Goal: Information Seeking & Learning: Compare options

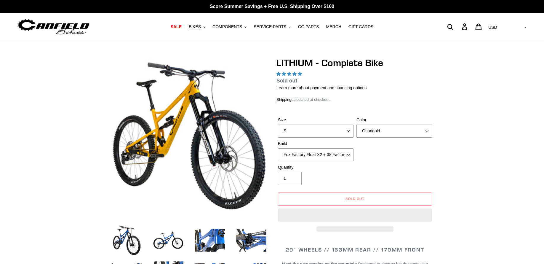
select select "highest-rating"
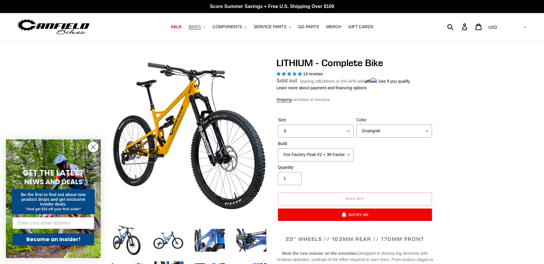
click at [197, 27] on span "BIKES" at bounding box center [195, 26] width 12 height 5
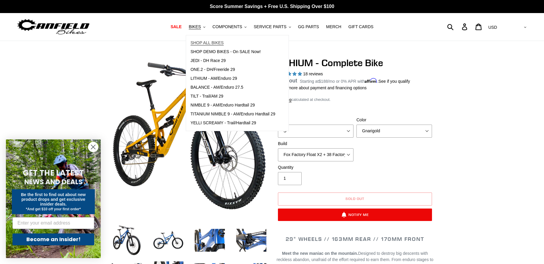
click at [204, 41] on span "SHOP ALL BIKES" at bounding box center [206, 42] width 33 height 5
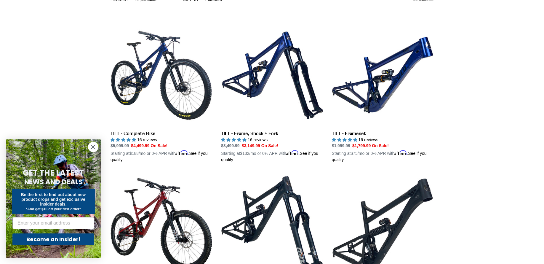
scroll to position [228, 0]
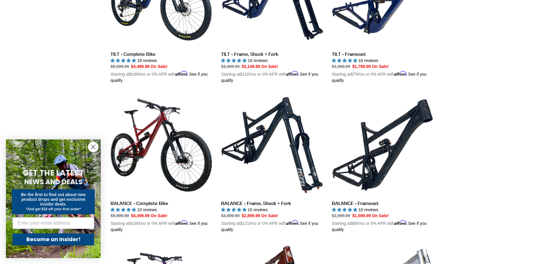
click at [95, 144] on circle "Close dialog" at bounding box center [93, 147] width 10 height 10
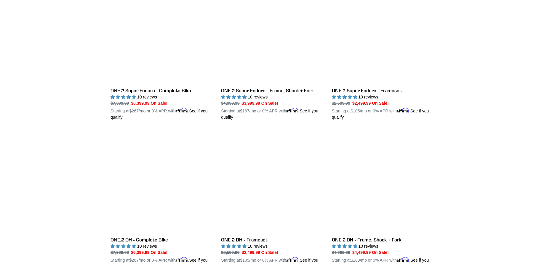
scroll to position [937, 0]
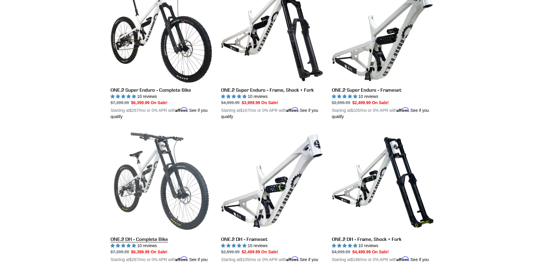
click at [163, 177] on link "ONE.2 DH - Complete Bike" at bounding box center [161, 199] width 102 height 139
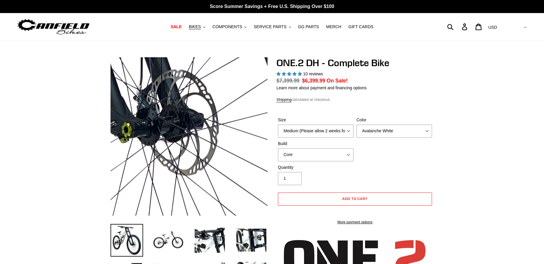
select select "highest-rating"
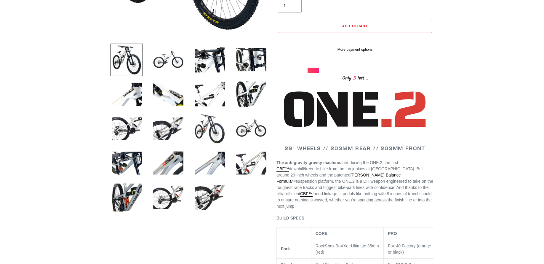
scroll to position [179, 0]
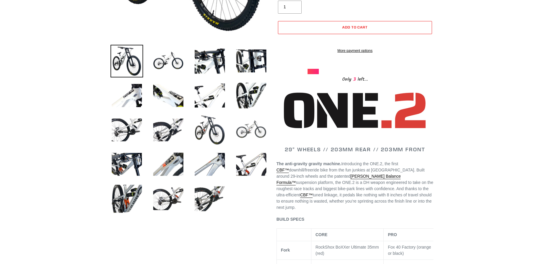
click at [240, 132] on img at bounding box center [251, 129] width 33 height 33
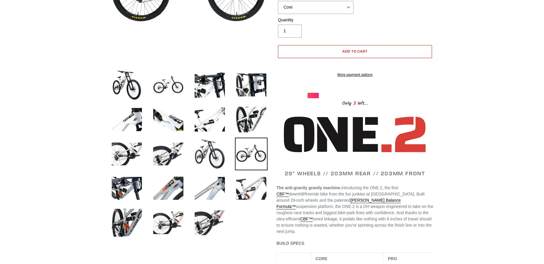
scroll to position [24, 0]
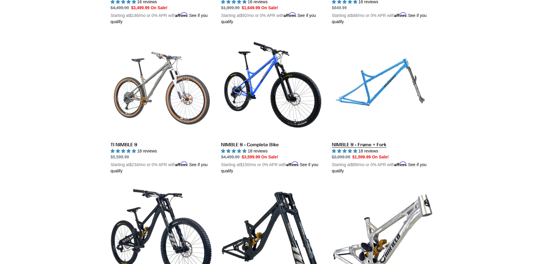
scroll to position [740, 0]
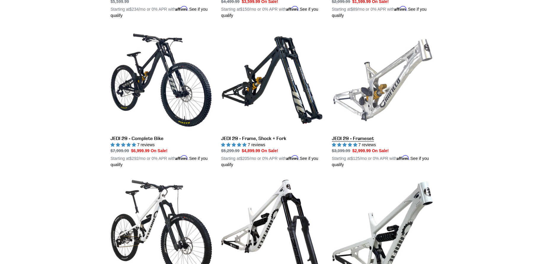
click at [384, 90] on link "JEDI 29 - Frameset" at bounding box center [383, 98] width 102 height 139
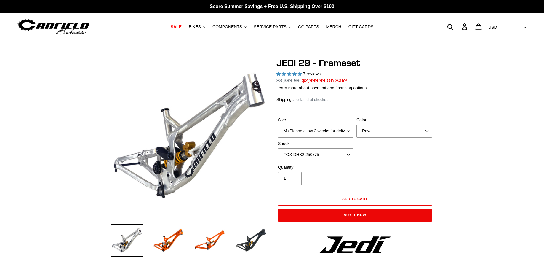
select select "highest-rating"
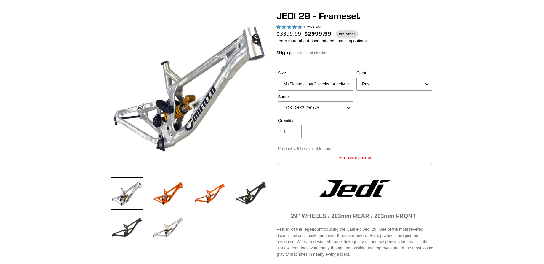
scroll to position [152, 0]
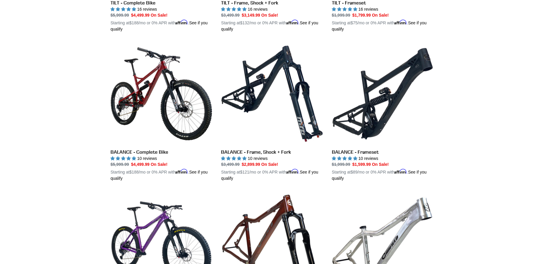
scroll to position [267, 0]
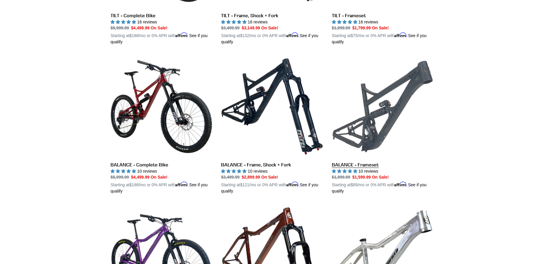
click at [380, 117] on link "BALANCE - Frameset" at bounding box center [383, 124] width 102 height 139
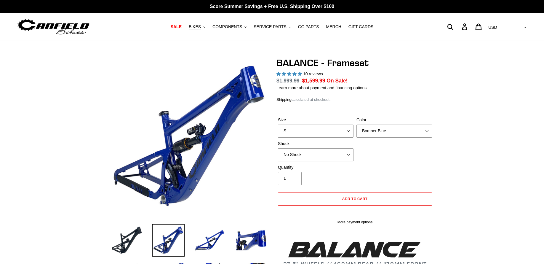
select select "highest-rating"
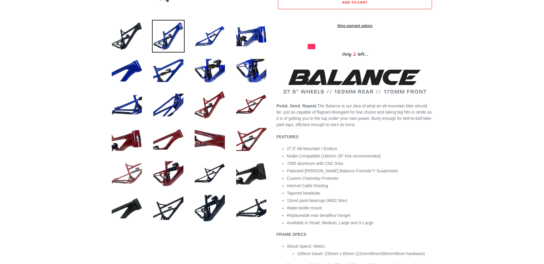
scroll to position [202, 0]
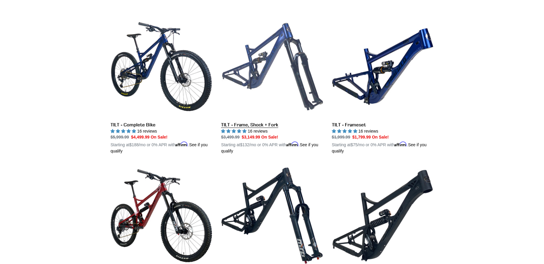
scroll to position [157, 0]
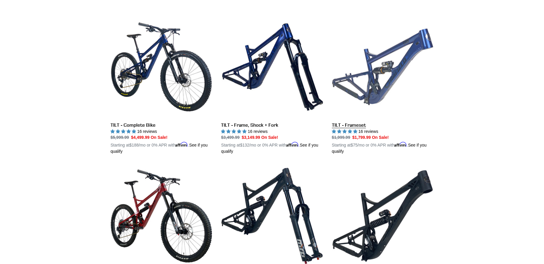
click at [375, 57] on link "TILT - Frameset" at bounding box center [383, 85] width 102 height 139
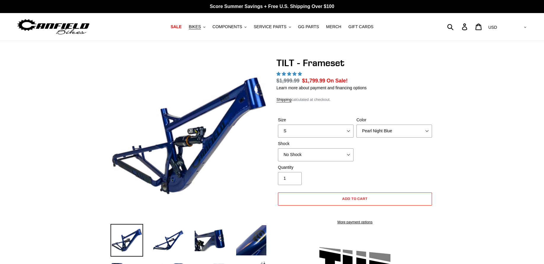
select select "highest-rating"
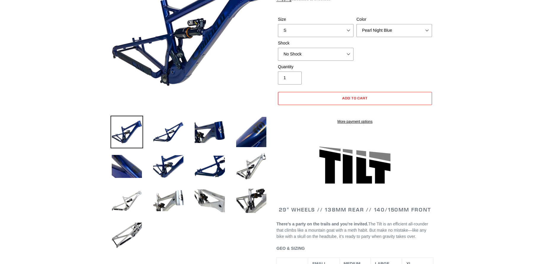
scroll to position [108, 0]
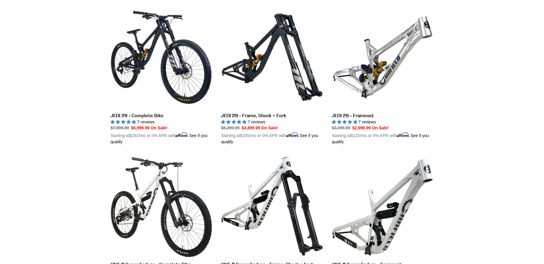
scroll to position [726, 0]
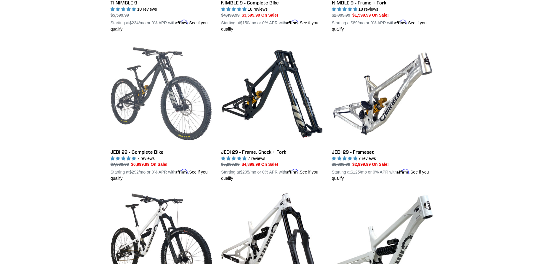
click at [116, 81] on link "JEDI 29 - Complete Bike" at bounding box center [161, 112] width 102 height 139
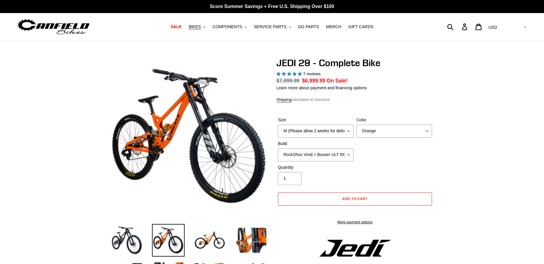
select select "highest-rating"
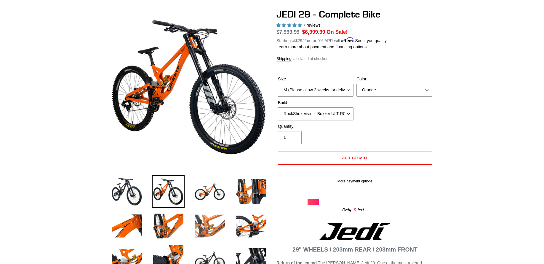
scroll to position [49, 0]
click at [214, 196] on img at bounding box center [209, 191] width 33 height 33
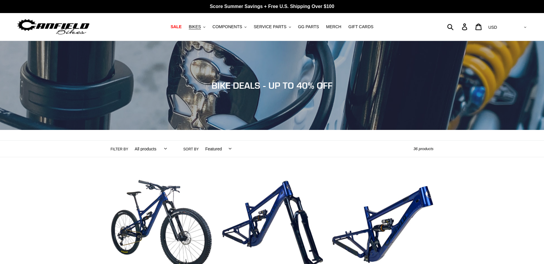
click at [57, 29] on img at bounding box center [53, 26] width 74 height 19
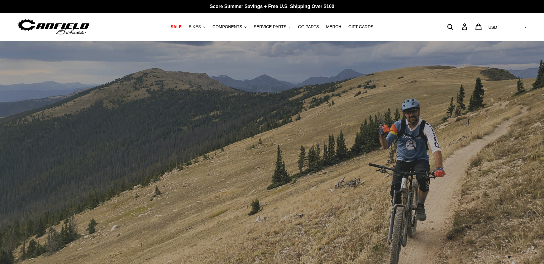
click at [200, 23] on button "BIKES .cls-1{fill:#231f20}" at bounding box center [197, 27] width 23 height 8
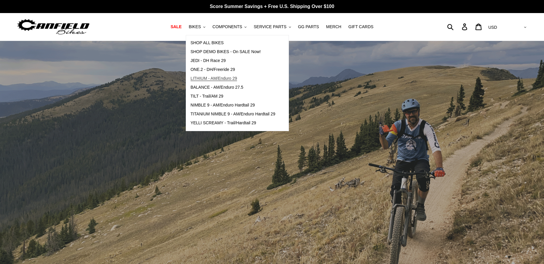
click at [222, 78] on span "LITHIUM - AM/Enduro 29" at bounding box center [213, 78] width 47 height 5
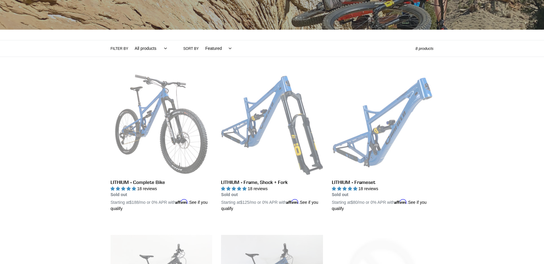
scroll to position [102, 0]
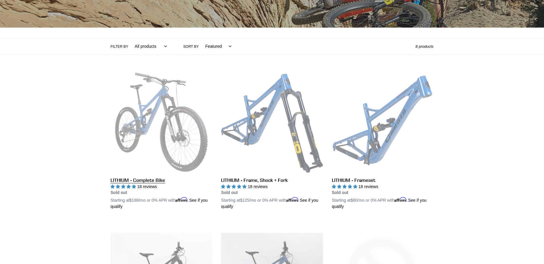
click at [158, 131] on link "LITHIUM - Complete Bike" at bounding box center [161, 140] width 102 height 139
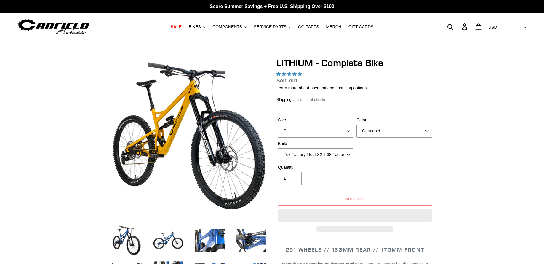
select select "highest-rating"
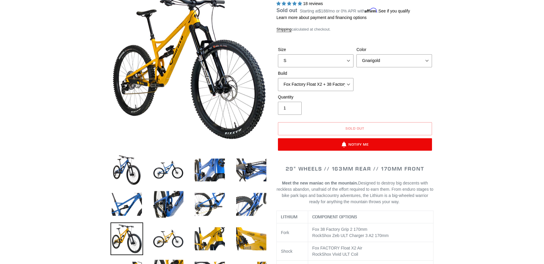
scroll to position [79, 0]
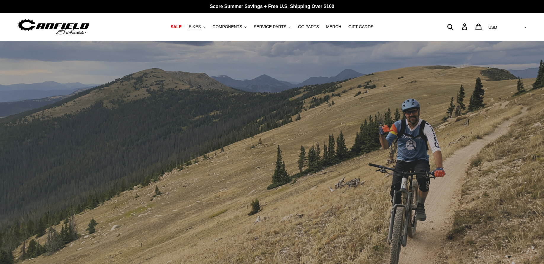
click at [191, 30] on button "BIKES .cls-1{fill:#231f20}" at bounding box center [197, 27] width 23 height 8
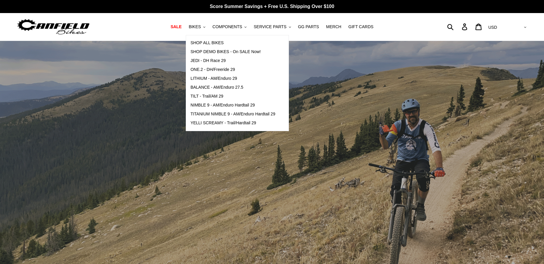
click at [213, 38] on div "SHOP ALL BIKES SHOP DEMO BIKES - On SALE Now! JEDI - DH Race 29 ONE.2 - DH/Free…" at bounding box center [237, 83] width 103 height 96
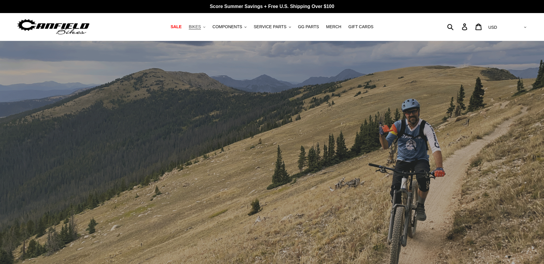
click at [202, 30] on button "BIKES .cls-1{fill:#231f20}" at bounding box center [197, 27] width 23 height 8
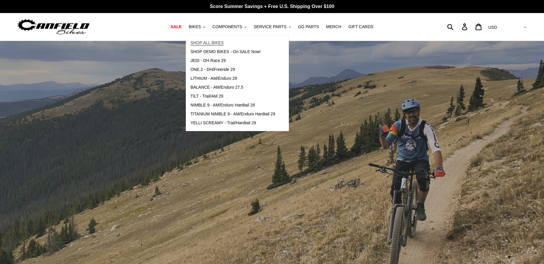
click at [205, 43] on span "SHOP ALL BIKES" at bounding box center [206, 42] width 33 height 5
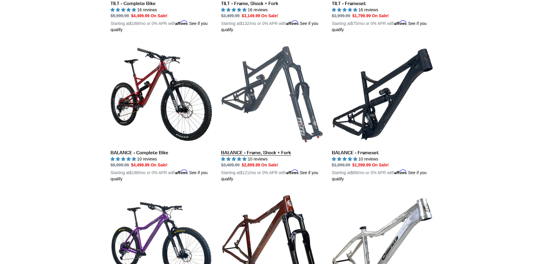
scroll to position [307, 0]
